Goal: Task Accomplishment & Management: Manage account settings

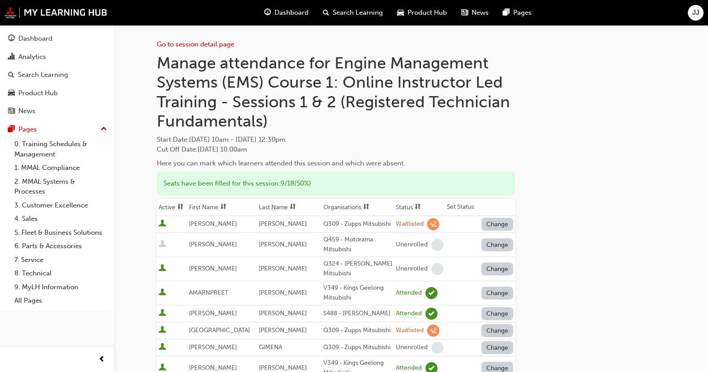
scroll to position [150, 0]
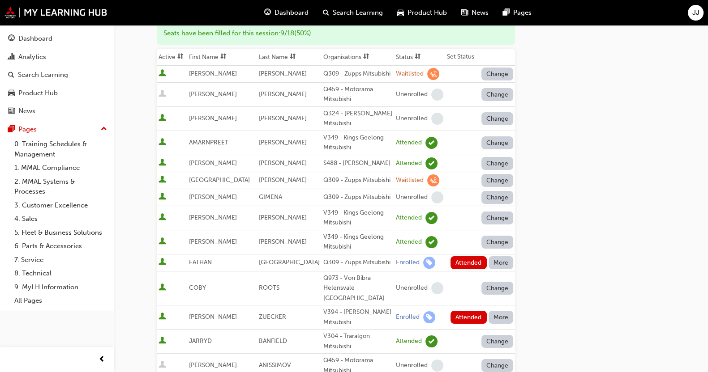
click at [502, 256] on button "More" at bounding box center [500, 262] width 25 height 13
click at [496, 267] on div "Absent" at bounding box center [487, 268] width 21 height 10
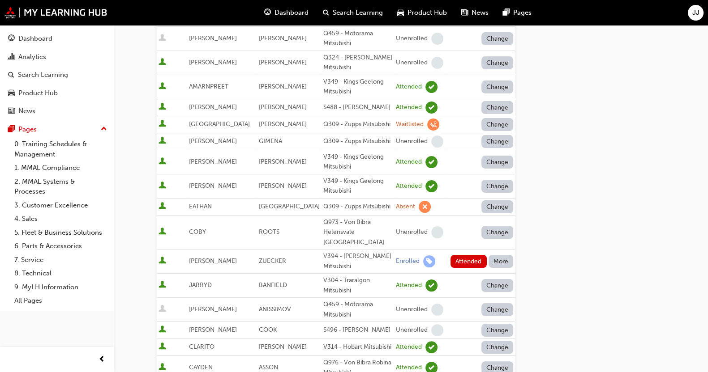
click at [499, 255] on button "More" at bounding box center [500, 261] width 25 height 13
click at [496, 250] on div "Absent" at bounding box center [487, 253] width 21 height 10
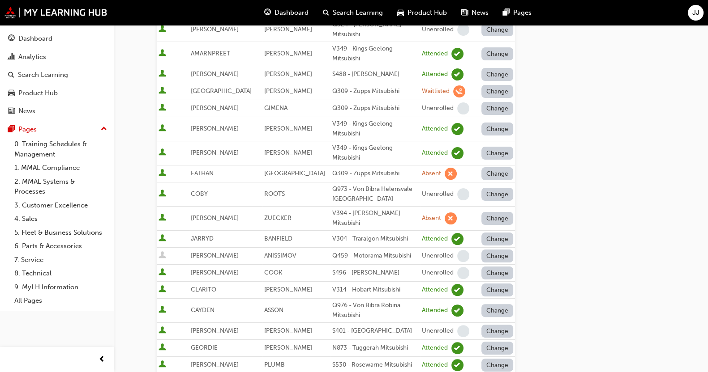
scroll to position [542, 0]
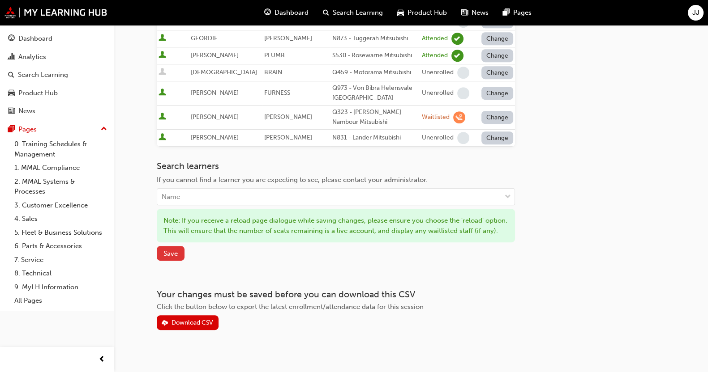
click at [174, 250] on span "Save" at bounding box center [170, 254] width 14 height 8
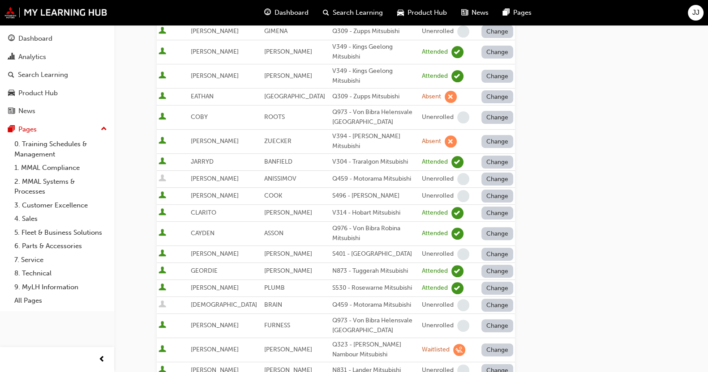
scroll to position [495, 0]
